Goal: Check status

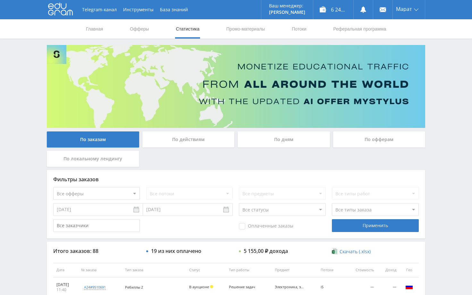
click at [441, 94] on div "Telegram-канал Инструменты База знаний Ваш менеджер: [PERSON_NAME] Online @edug…" at bounding box center [236, 269] width 472 height 539
click at [445, 88] on div "Telegram-канал Инструменты База знаний Ваш менеджер: [PERSON_NAME] Online @edug…" at bounding box center [236, 269] width 472 height 539
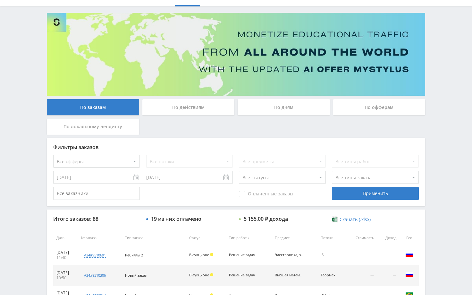
click at [446, 119] on div "Telegram-канал Инструменты База знаний Ваш менеджер: [PERSON_NAME] Online @edug…" at bounding box center [236, 237] width 472 height 539
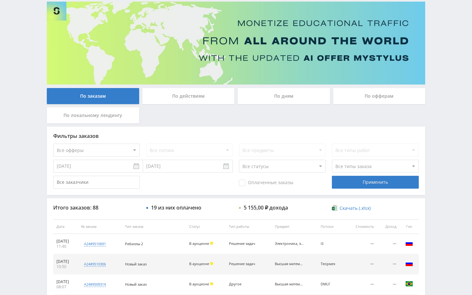
scroll to position [32, 0]
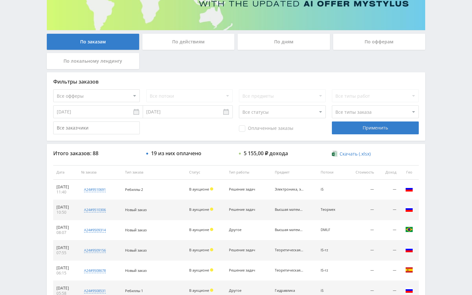
scroll to position [244, 0]
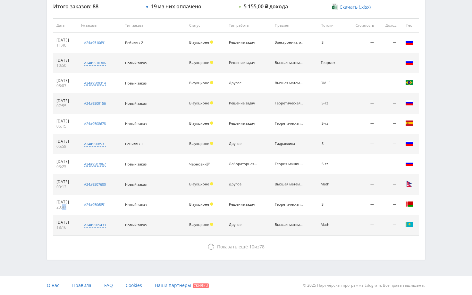
drag, startPoint x: 74, startPoint y: 205, endPoint x: 63, endPoint y: 204, distance: 11.9
click at [63, 204] on div "20:47" at bounding box center [65, 206] width 18 height 5
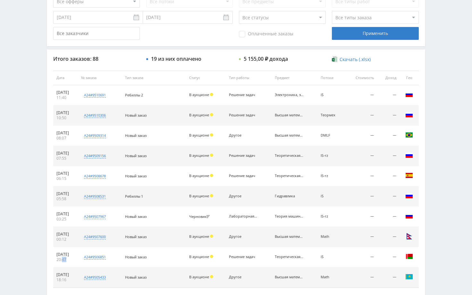
scroll to position [180, 0]
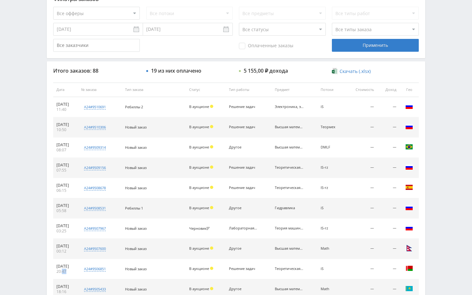
drag, startPoint x: 333, startPoint y: 269, endPoint x: 69, endPoint y: 267, distance: 263.7
click at [69, 267] on tr "15.09.2025 20:47 a24#9506851 Нужно решить задание по предмету Кол-во ставок 7 З…" at bounding box center [236, 269] width 366 height 20
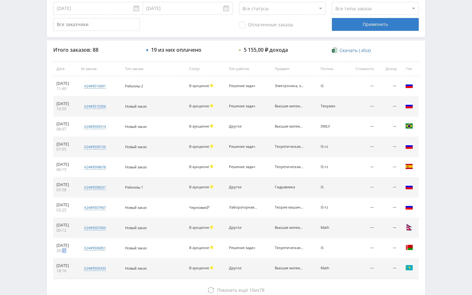
scroll to position [212, 0]
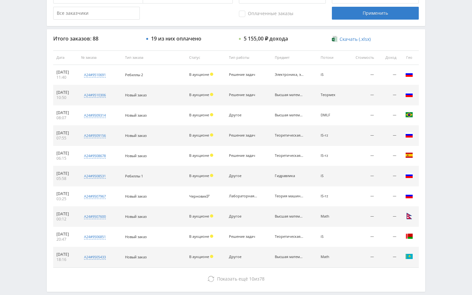
click at [453, 124] on div "Telegram-канал Инструменты База знаний Ваш менеджер: [PERSON_NAME] Online @edug…" at bounding box center [236, 57] width 472 height 539
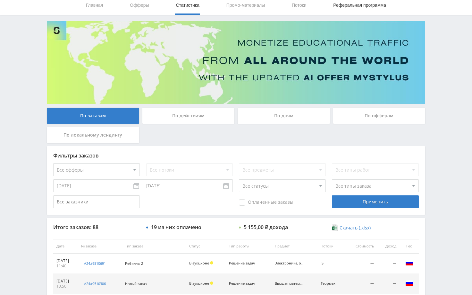
scroll to position [20, 0]
